Goal: Information Seeking & Learning: Learn about a topic

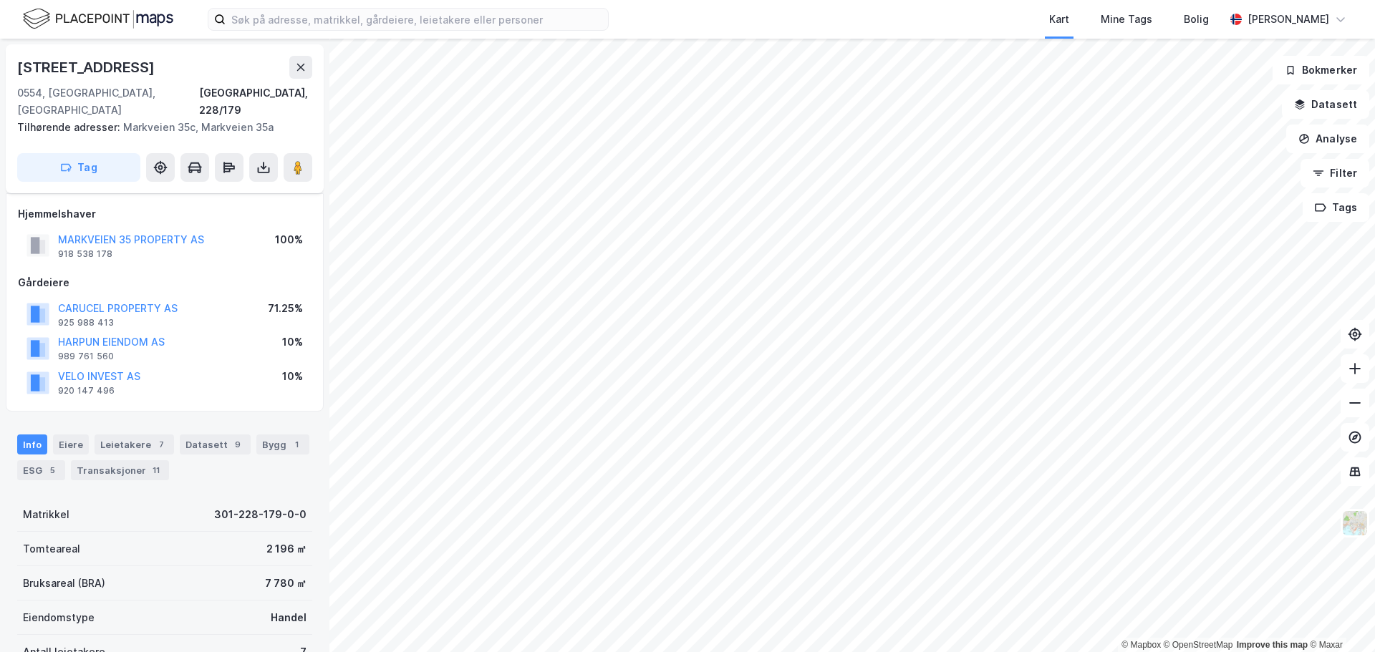
scroll to position [213, 0]
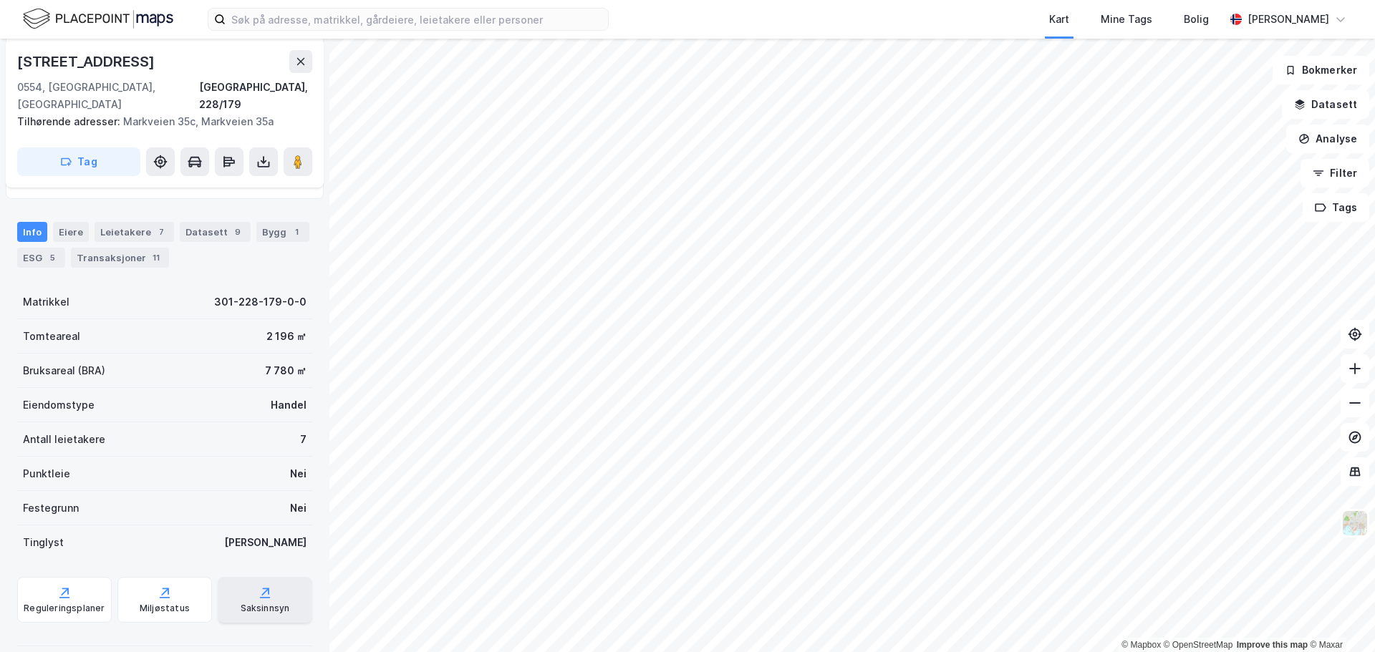
click at [261, 603] on div "Saksinnsyn" at bounding box center [265, 608] width 49 height 11
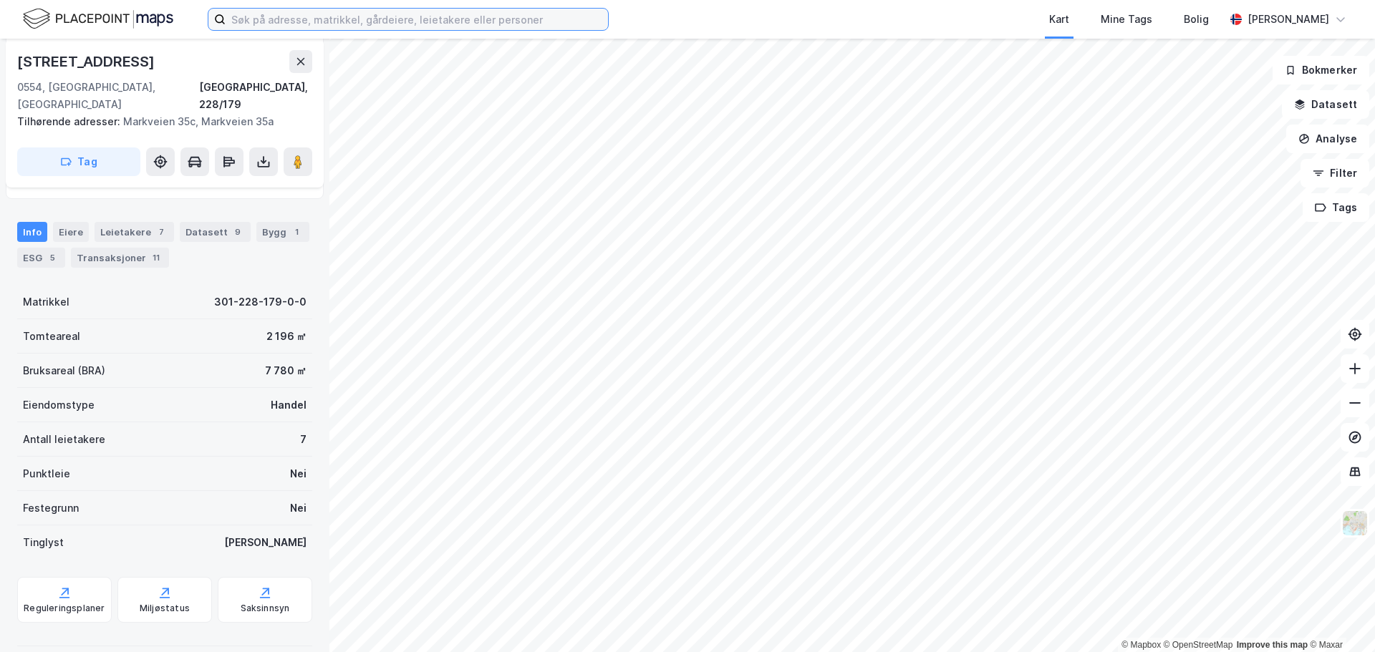
click at [312, 22] on input at bounding box center [417, 19] width 382 height 21
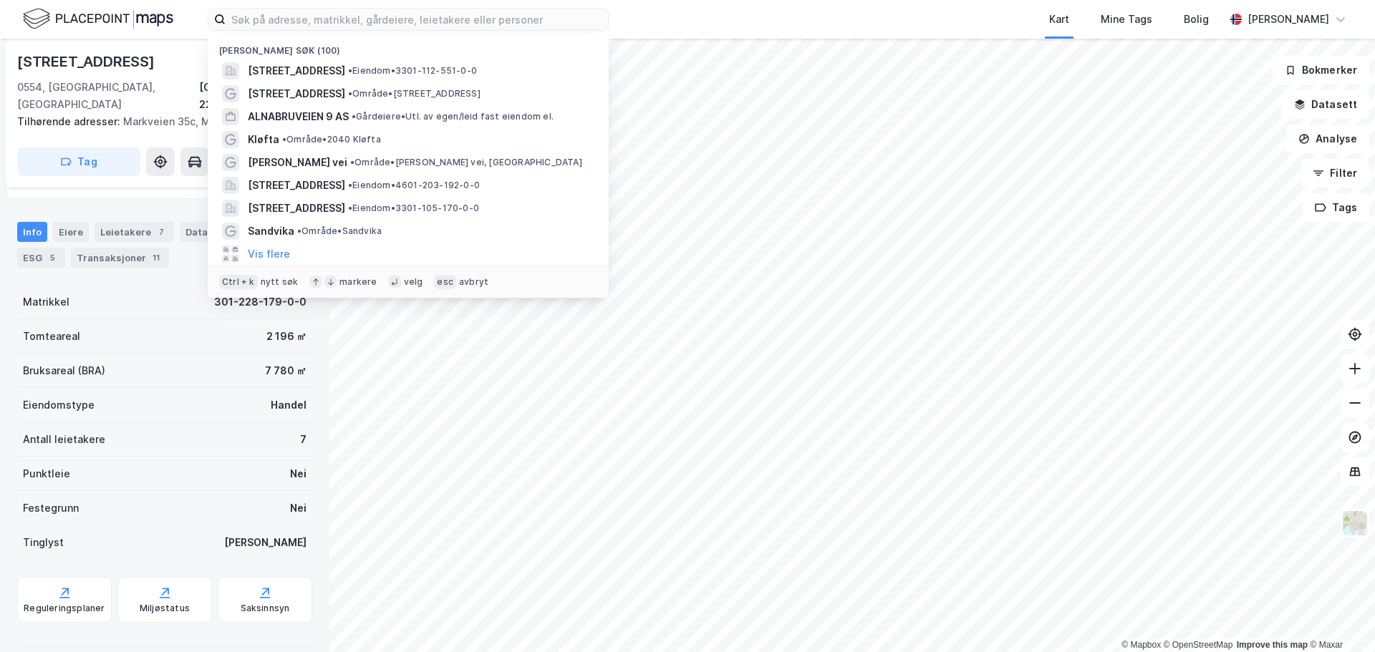
click at [627, 19] on div "Nylige søk (100) Sota 11, 3040, DRAMMEN, DRAMMEN • Eiendom • 3301-112-551-0-0 M…" at bounding box center [687, 19] width 1375 height 39
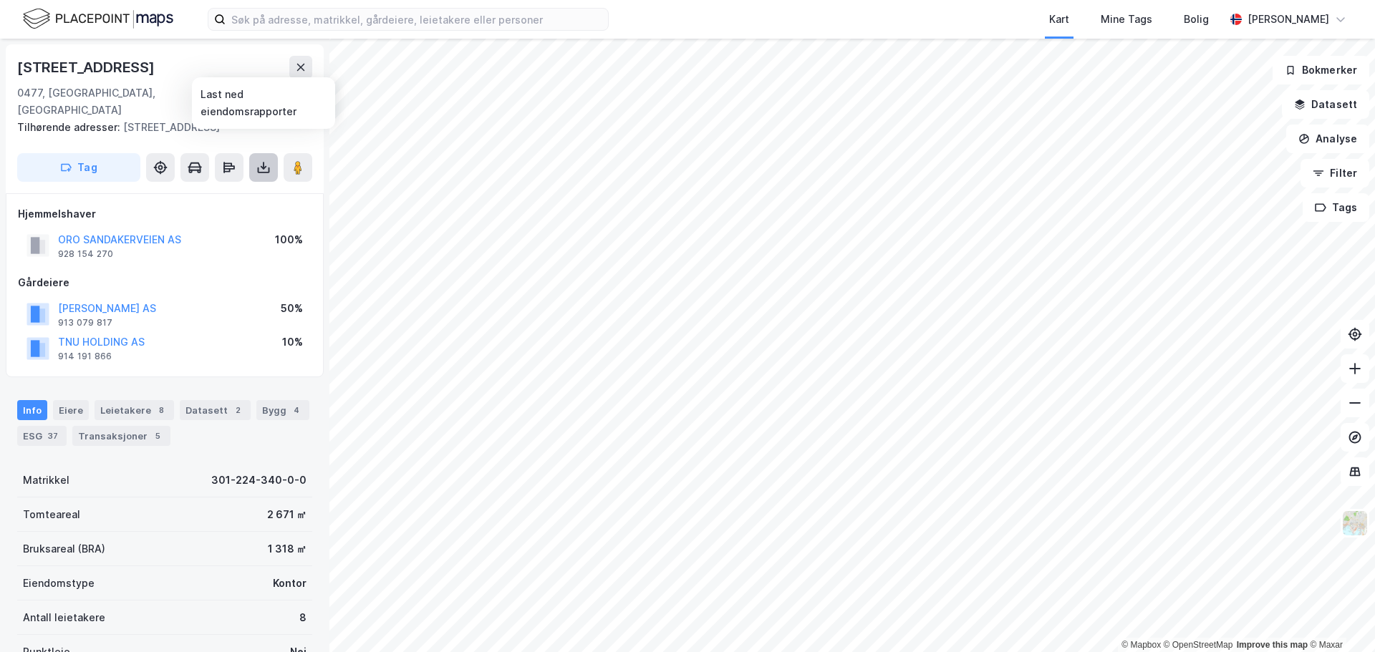
click at [264, 160] on icon at bounding box center [263, 167] width 14 height 14
click at [206, 190] on div "Last ned grunnbok" at bounding box center [192, 195] width 83 height 11
click at [213, 274] on div "Gårdeiere" at bounding box center [165, 282] width 294 height 17
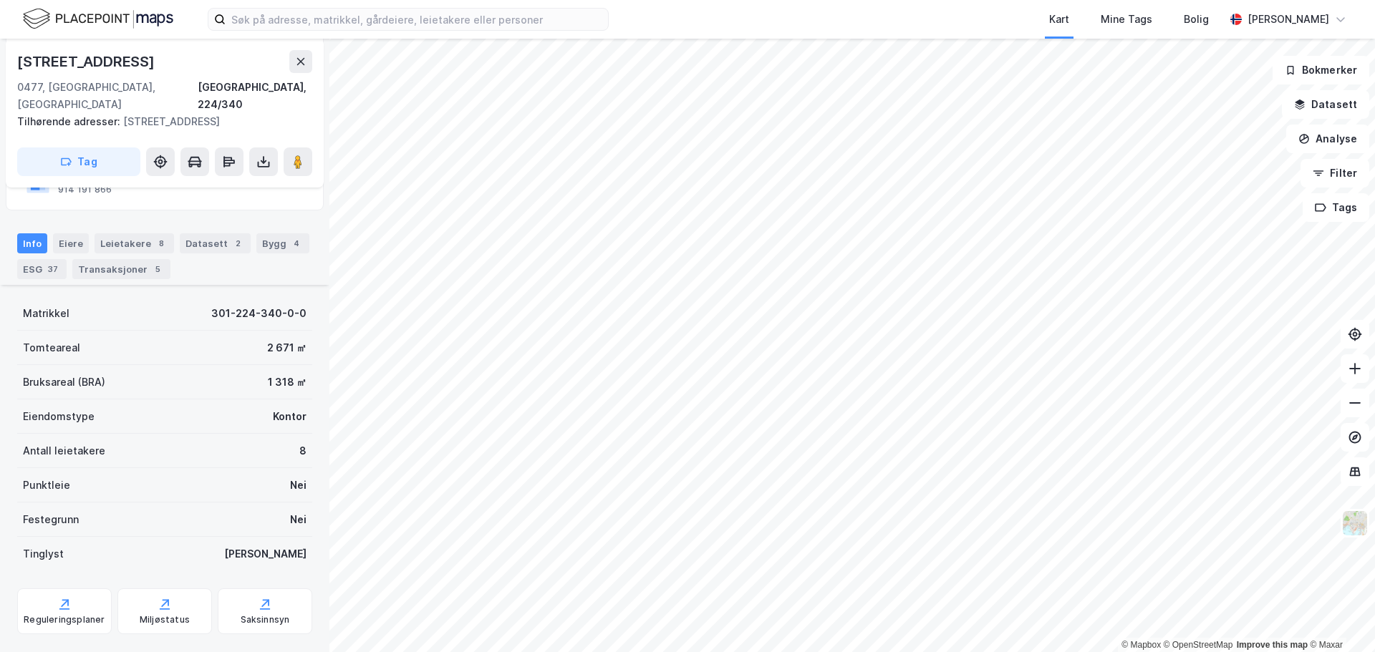
scroll to position [254, 0]
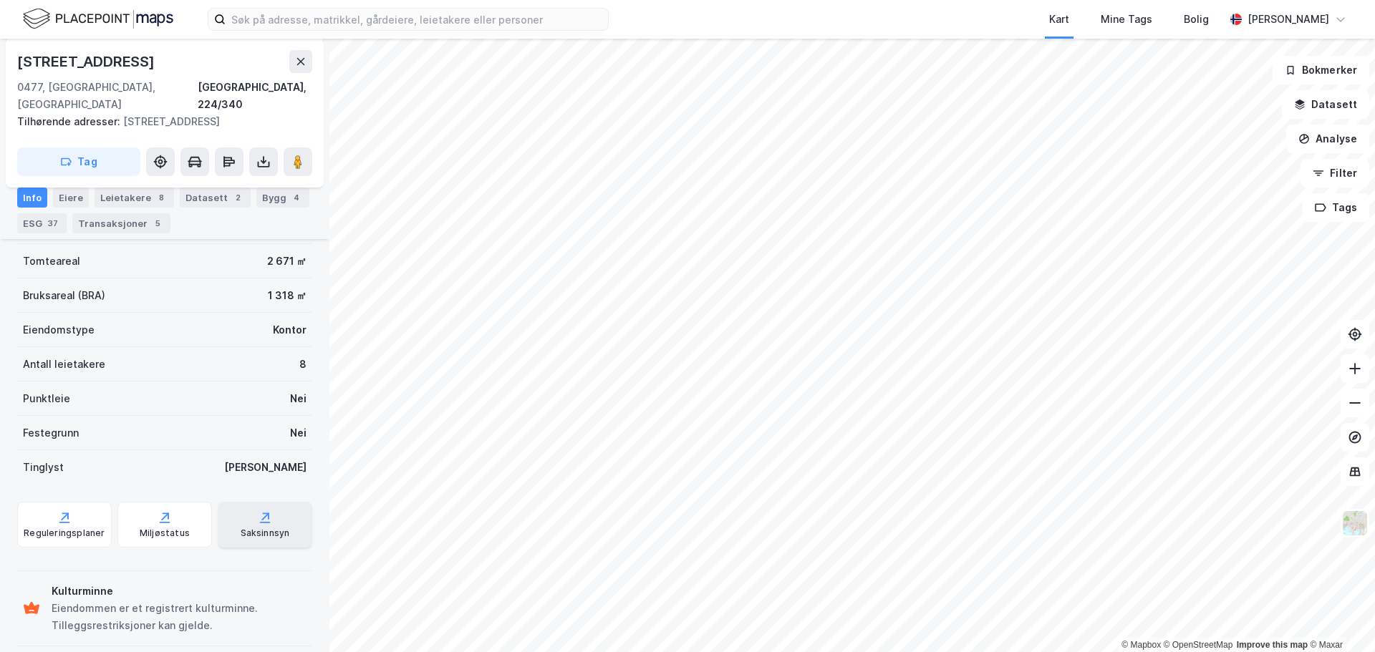
click at [254, 528] on div "Saksinnsyn" at bounding box center [265, 533] width 49 height 11
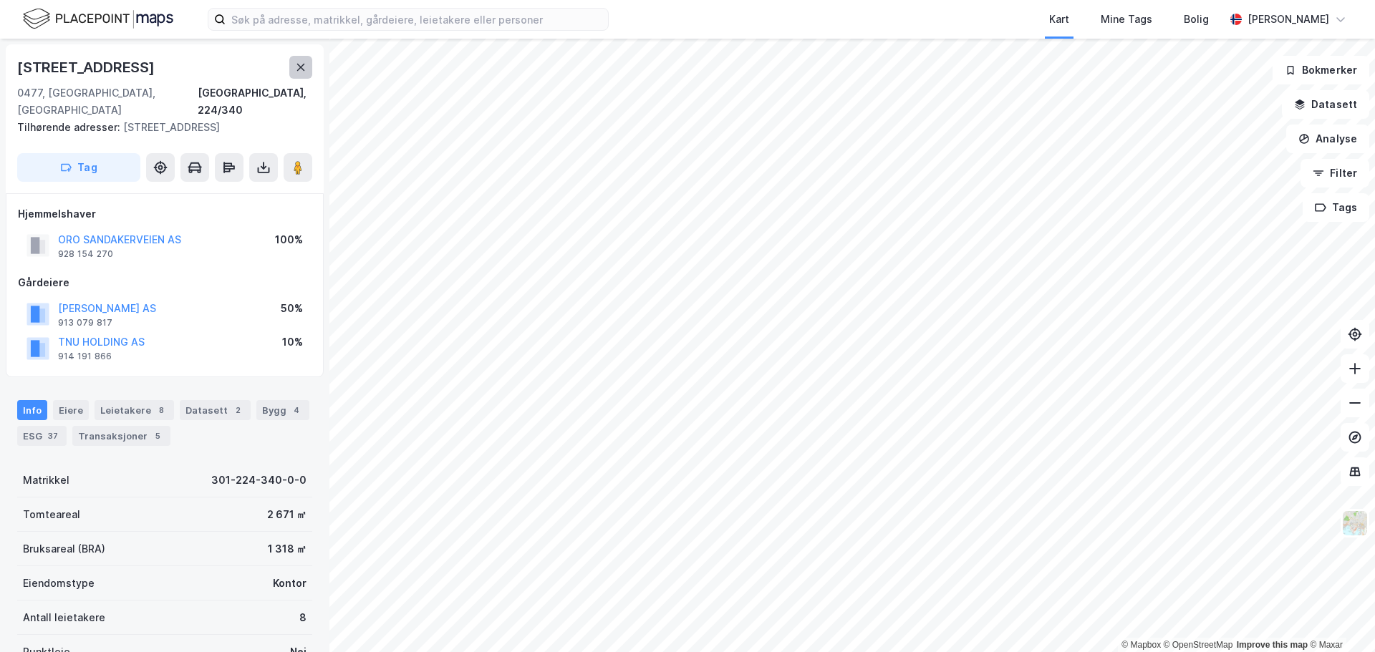
click at [302, 68] on icon at bounding box center [301, 67] width 8 height 7
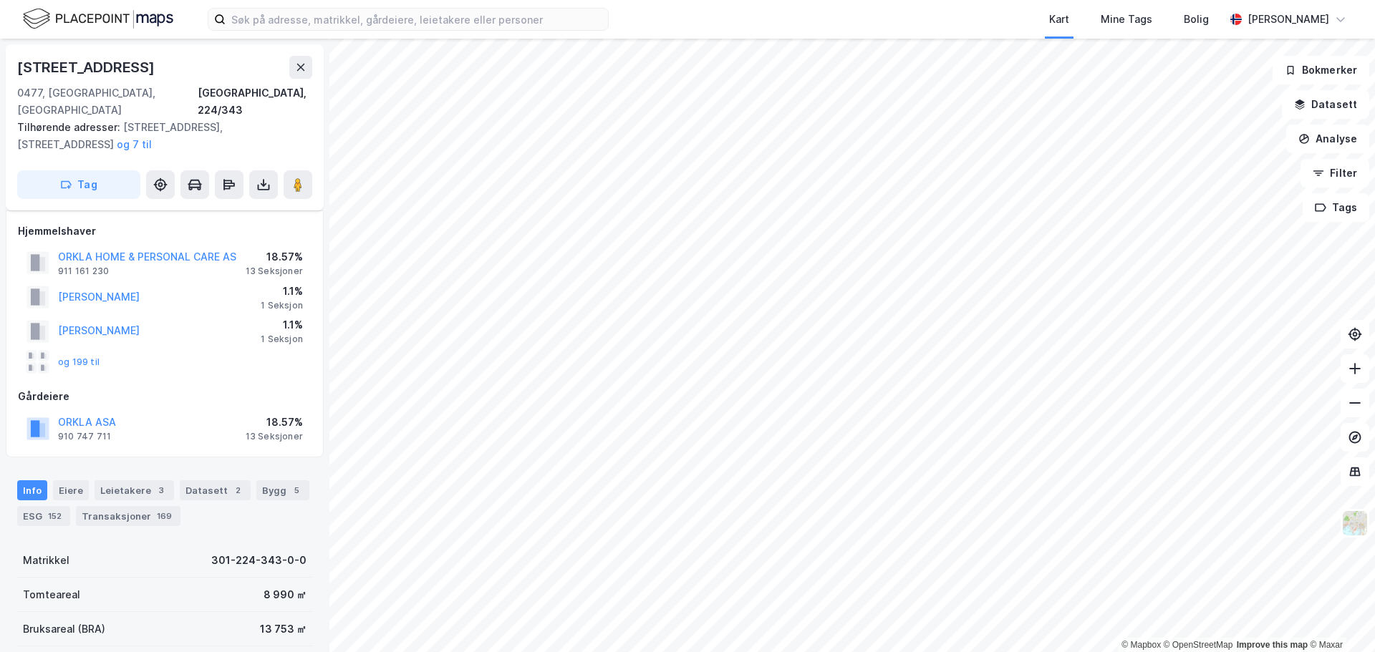
scroll to position [6, 0]
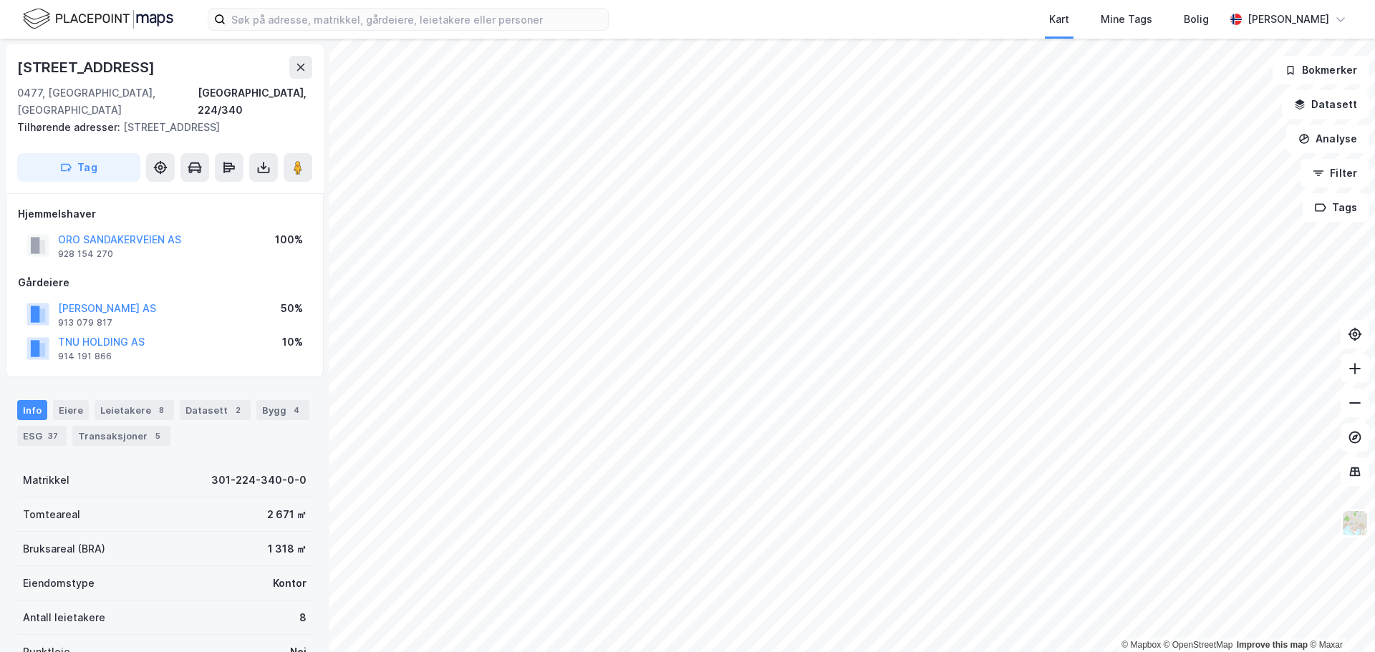
click at [105, 231] on div "ORO SANDAKERVEIEN AS" at bounding box center [119, 239] width 123 height 17
click at [0, 0] on button "ORO SANDAKERVEIEN AS" at bounding box center [0, 0] width 0 height 0
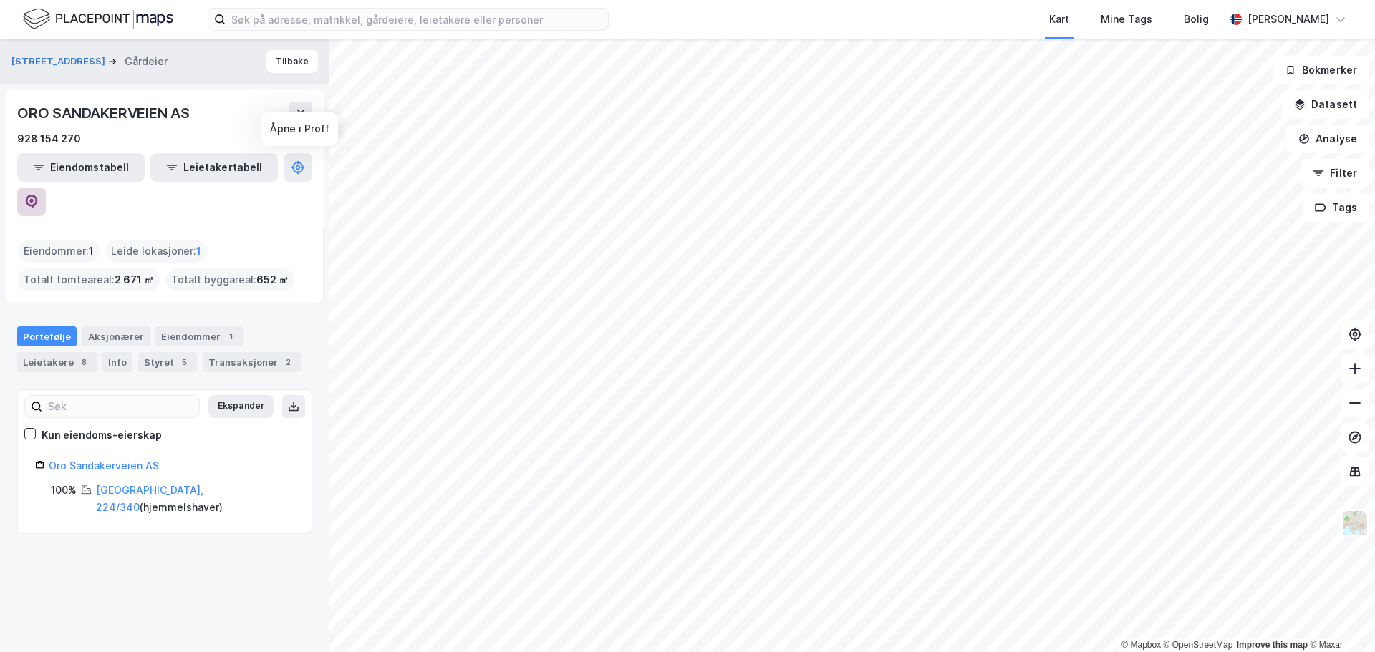
click at [39, 195] on icon at bounding box center [31, 202] width 14 height 14
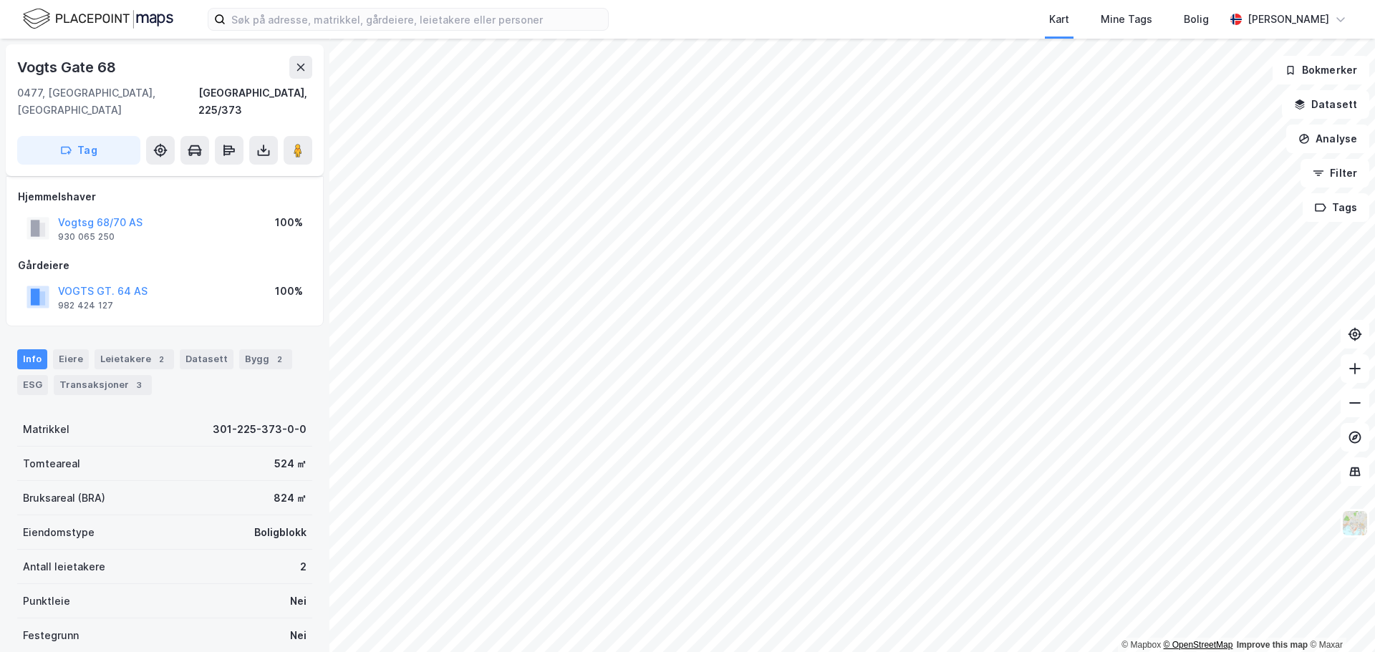
scroll to position [8, 0]
